Goal: Obtain resource: Obtain resource

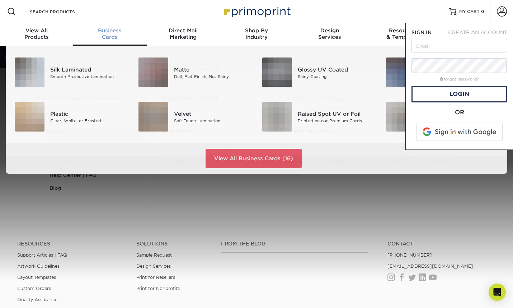
click at [109, 38] on div "Business Cards" at bounding box center [109, 33] width 73 height 13
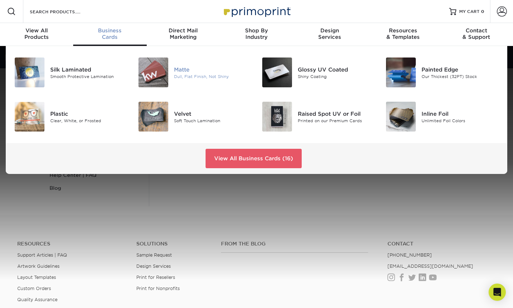
click at [154, 74] on img at bounding box center [154, 72] width 30 height 30
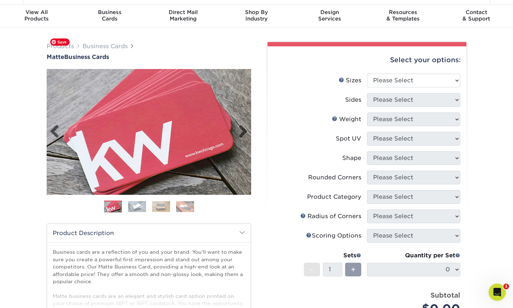
scroll to position [19, 0]
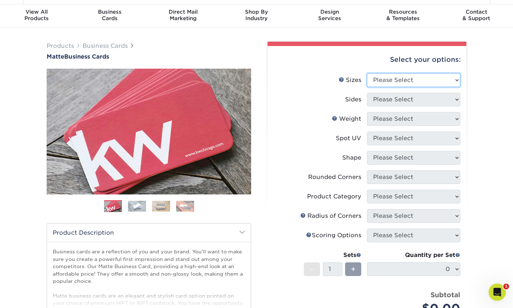
click at [377, 83] on select "Please Select 1.5" x 3.5" - Mini 1.75" x 3.5" - Mini 2" x 2" - Square 2" x 3" -…" at bounding box center [413, 80] width 93 height 14
select select "2.00x3.50"
click at [367, 79] on select "Please Select 1.5" x 3.5" - Mini 1.75" x 3.5" - Mini 2" x 2" - Square 2" x 3" -…" at bounding box center [413, 80] width 93 height 14
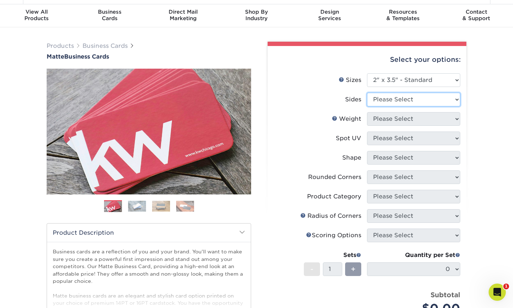
click at [387, 106] on select "Please Select Print Both Sides Print Front Only" at bounding box center [413, 100] width 93 height 14
select select "13abbda7-1d64-4f25-8bb2-c179b224825d"
click at [367, 99] on select "Please Select Print Both Sides Print Front Only" at bounding box center [413, 100] width 93 height 14
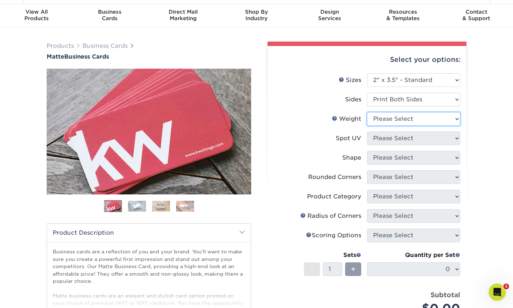
click at [394, 126] on select "Please Select 16PT 14PT" at bounding box center [413, 119] width 93 height 14
select select "16PT"
click at [367, 120] on select "Please Select 16PT 14PT" at bounding box center [413, 119] width 93 height 14
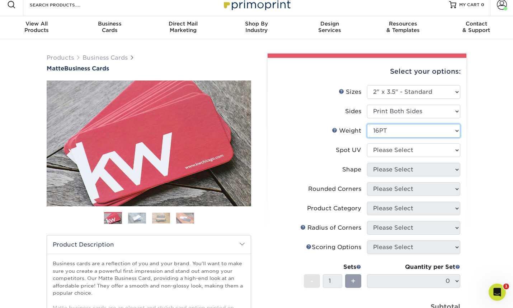
scroll to position [0, 0]
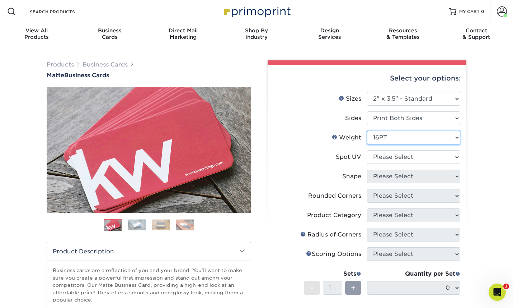
click at [390, 144] on select "Please Select 16PT 14PT" at bounding box center [413, 138] width 93 height 14
click at [382, 164] on select "Please Select No Spot UV Front and Back (Both Sides) Front Only Back Only" at bounding box center [413, 157] width 93 height 14
select select "0"
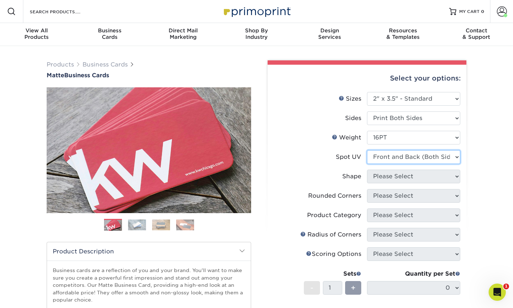
click at [367, 159] on select "Please Select No Spot UV Front and Back (Both Sides) Front Only Back Only" at bounding box center [413, 157] width 93 height 14
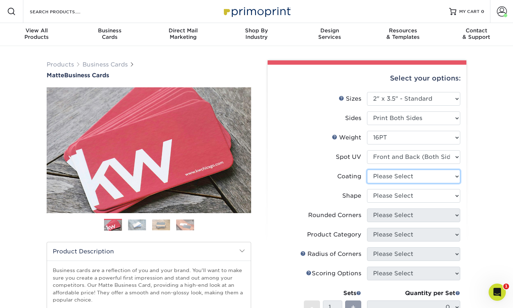
click at [388, 183] on select at bounding box center [413, 176] width 93 height 14
select select "121bb7b5-3b4d-429f-bd8d-bbf80e953313"
click at [367, 179] on select at bounding box center [413, 176] width 93 height 14
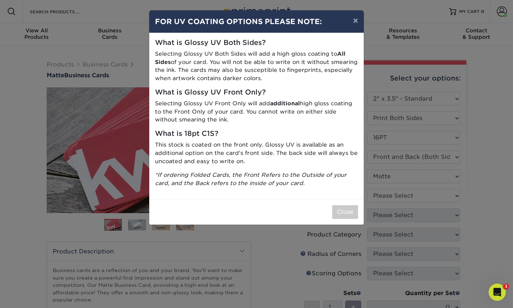
click at [392, 203] on div "× FOR UV COATING OPTIONS PLEASE NOTE: What is Glossy UV Both Sides? Selecting G…" at bounding box center [256, 154] width 513 height 308
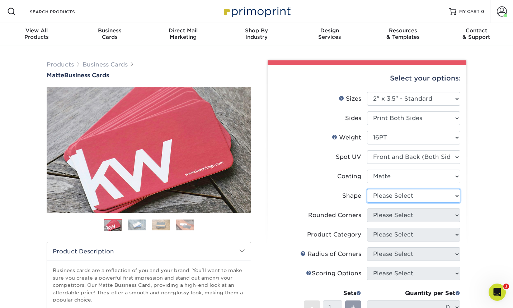
click at [383, 202] on select "Please Select Standard" at bounding box center [413, 196] width 93 height 14
select select "standard"
click at [367, 200] on select "Please Select Standard" at bounding box center [413, 196] width 93 height 14
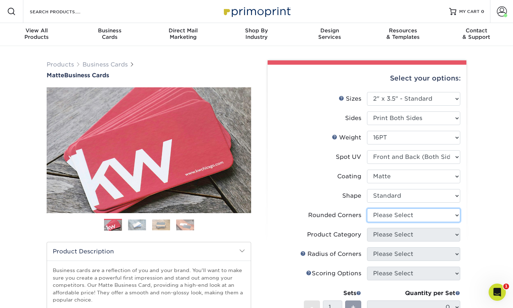
click at [389, 222] on select "Please Select Yes - Round 2 Corners Yes - Round 4 Corners No" at bounding box center [413, 215] width 93 height 14
select select "7672df9e-0e0a-464d-8e1f-920c575e4da3"
click at [367, 220] on select "Please Select Yes - Round 2 Corners Yes - Round 4 Corners No" at bounding box center [413, 215] width 93 height 14
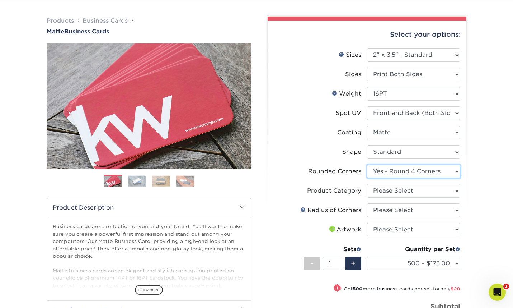
scroll to position [56, 0]
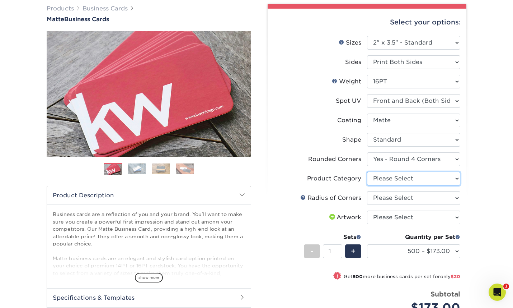
click at [373, 185] on select "Please Select Business Cards" at bounding box center [413, 179] width 93 height 14
select select "3b5148f1-0588-4f88-a218-97bcfdce65c1"
click at [367, 185] on select "Please Select Business Cards" at bounding box center [413, 179] width 93 height 14
click at [387, 205] on select "Please Select Rounded 1/8" Rounded 1/4"" at bounding box center [413, 198] width 93 height 14
select select "589680c7-ee9a-431b-9d12-d7aeb1386a97"
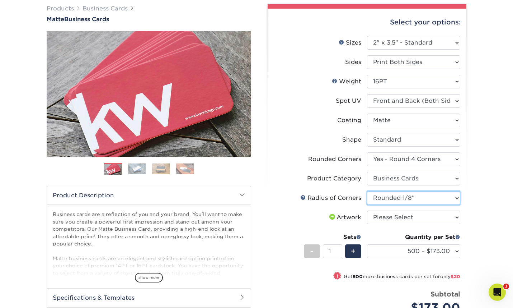
click at [367, 205] on select "Please Select Rounded 1/8" Rounded 1/4"" at bounding box center [413, 198] width 93 height 14
click at [393, 224] on select "Please Select I will upload files I need a design - $100" at bounding box center [413, 217] width 93 height 14
select select "upload"
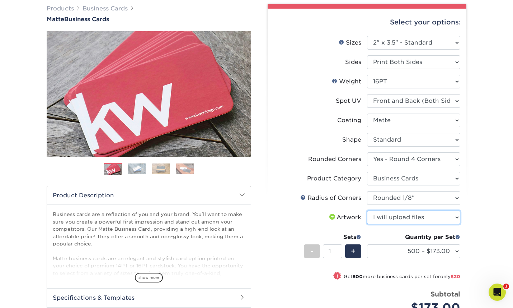
click at [367, 224] on select "Please Select I will upload files I need a design - $100" at bounding box center [413, 217] width 93 height 14
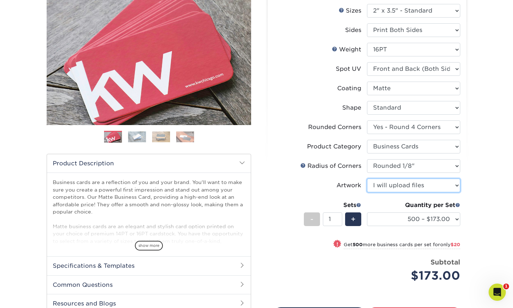
scroll to position [24, 0]
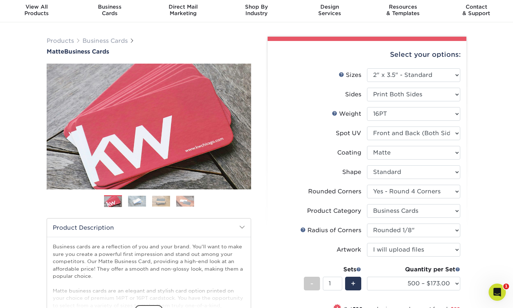
click at [139, 206] on img at bounding box center [137, 200] width 18 height 11
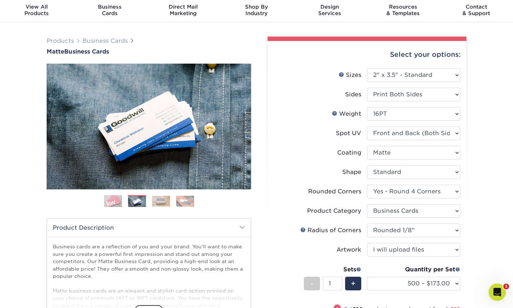
click at [154, 206] on img at bounding box center [161, 200] width 18 height 11
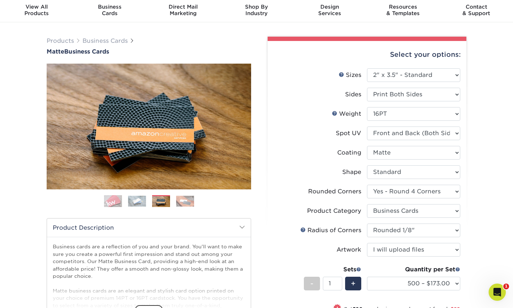
click at [170, 209] on ol at bounding box center [149, 203] width 205 height 17
click at [187, 206] on img at bounding box center [185, 200] width 18 height 11
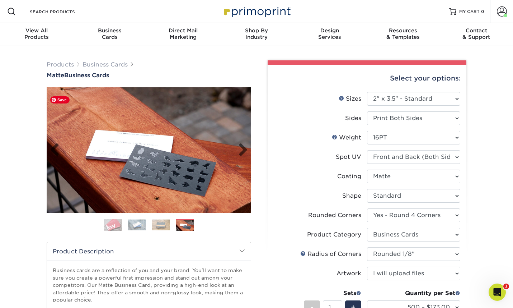
scroll to position [1, 0]
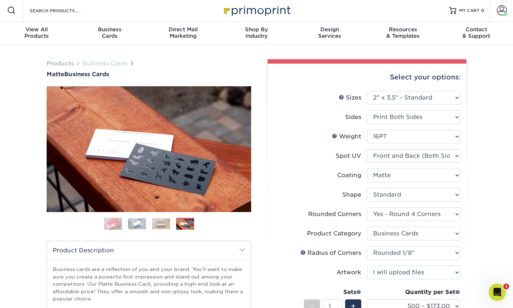
click at [108, 67] on link "Business Cards" at bounding box center [105, 63] width 45 height 7
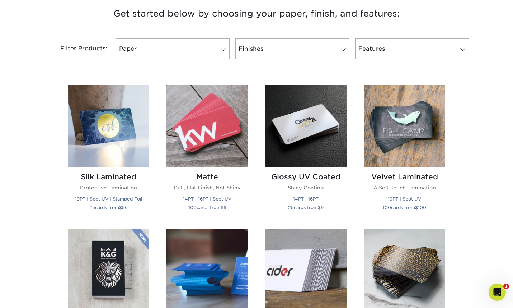
click at [202, 45] on div "Filter Products: Paper Filter by "Paper Type" 100LB 14PT 16PT 18PT 19PT 30% Rec…" at bounding box center [256, 53] width 431 height 47
click at [204, 47] on link "Paper" at bounding box center [173, 48] width 114 height 21
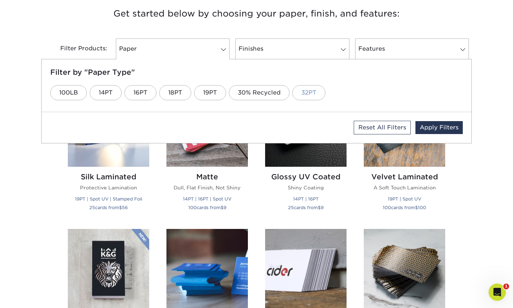
click at [318, 100] on link "32PT" at bounding box center [308, 92] width 33 height 15
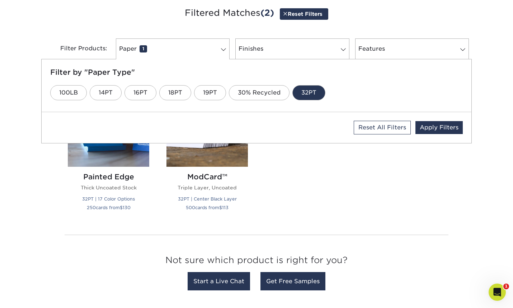
click at [310, 172] on div "Silk Laminated Protective Lamination 19PT | Spot UV | Stamped Foil 25 cards fro…" at bounding box center [256, 152] width 395 height 152
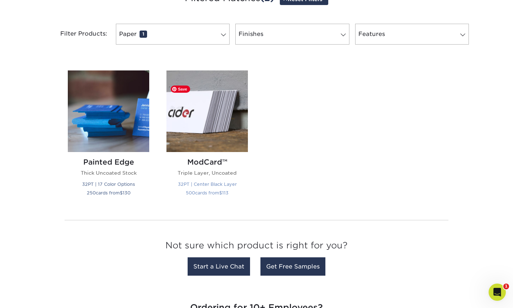
scroll to position [291, 0]
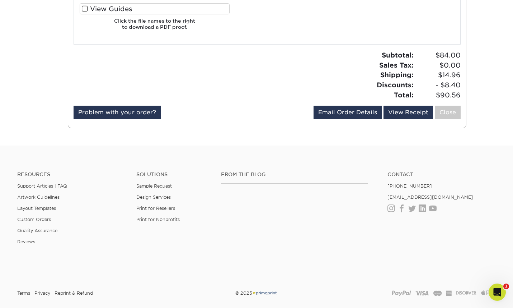
scroll to position [580, 0]
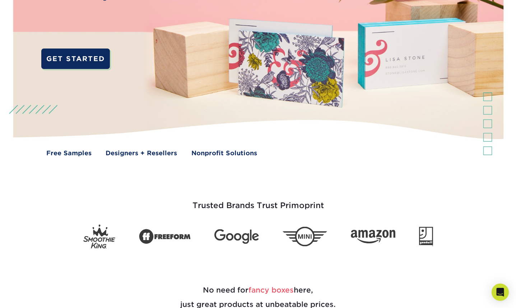
scroll to position [129, 0]
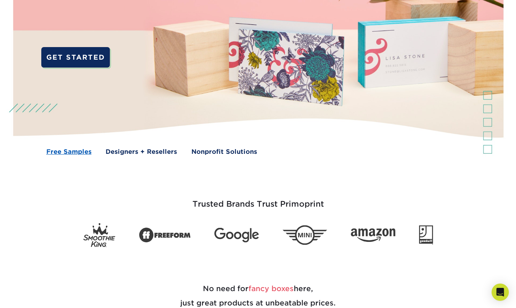
click at [86, 154] on link "Free Samples" at bounding box center [68, 151] width 45 height 9
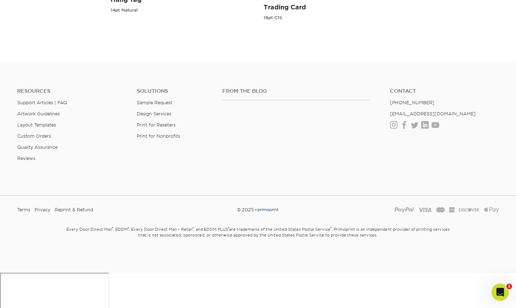
scroll to position [479, 0]
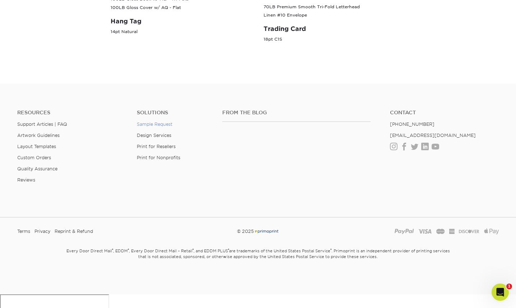
click at [141, 127] on link "Sample Request" at bounding box center [155, 123] width 36 height 5
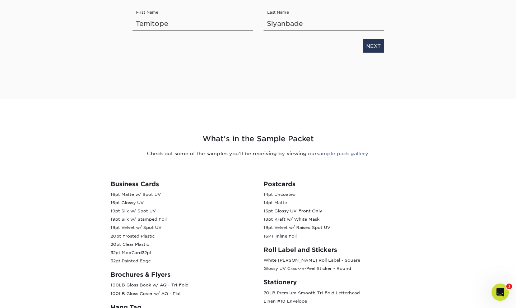
scroll to position [205, 0]
